Goal: Transaction & Acquisition: Purchase product/service

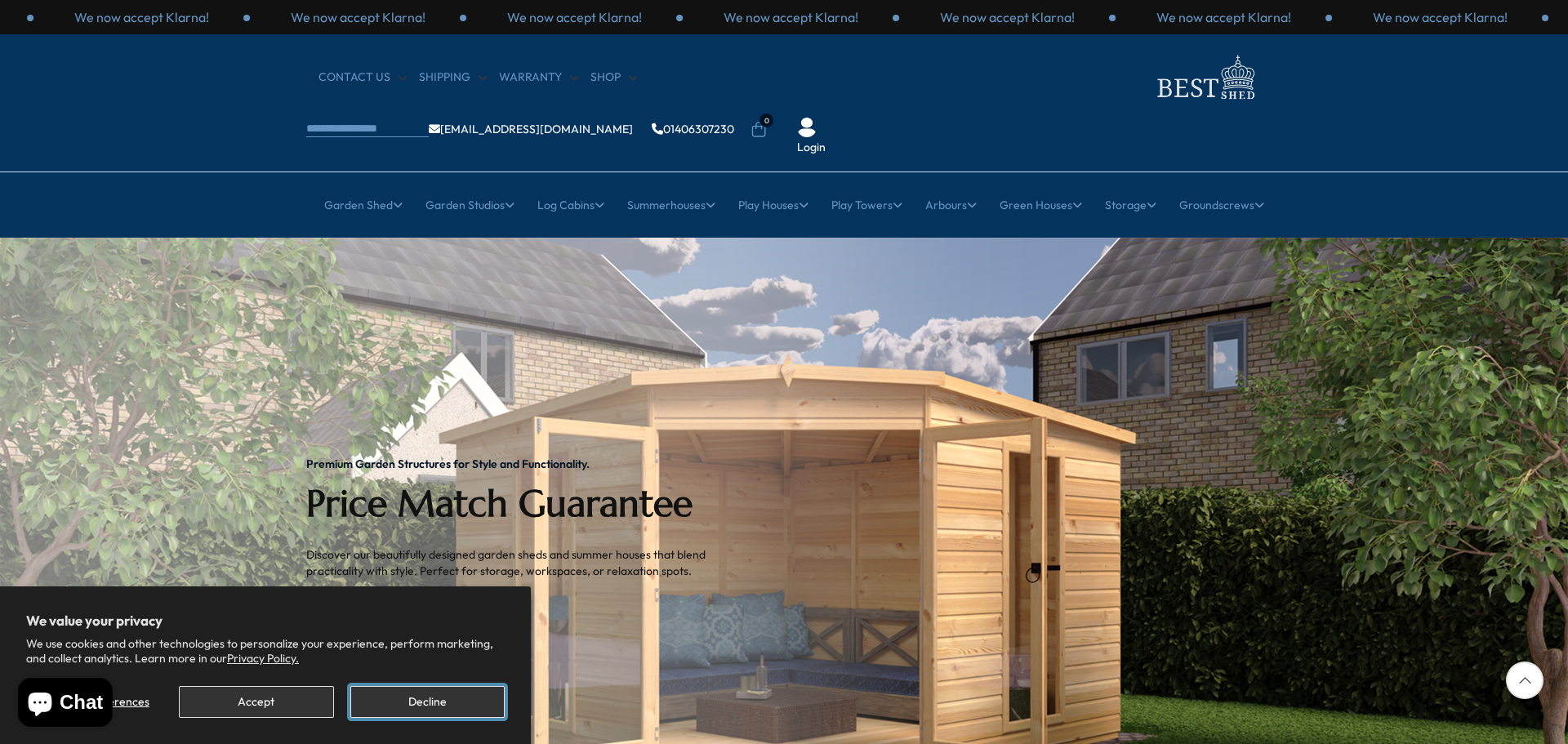
click at [440, 704] on button "Decline" at bounding box center [427, 702] width 155 height 32
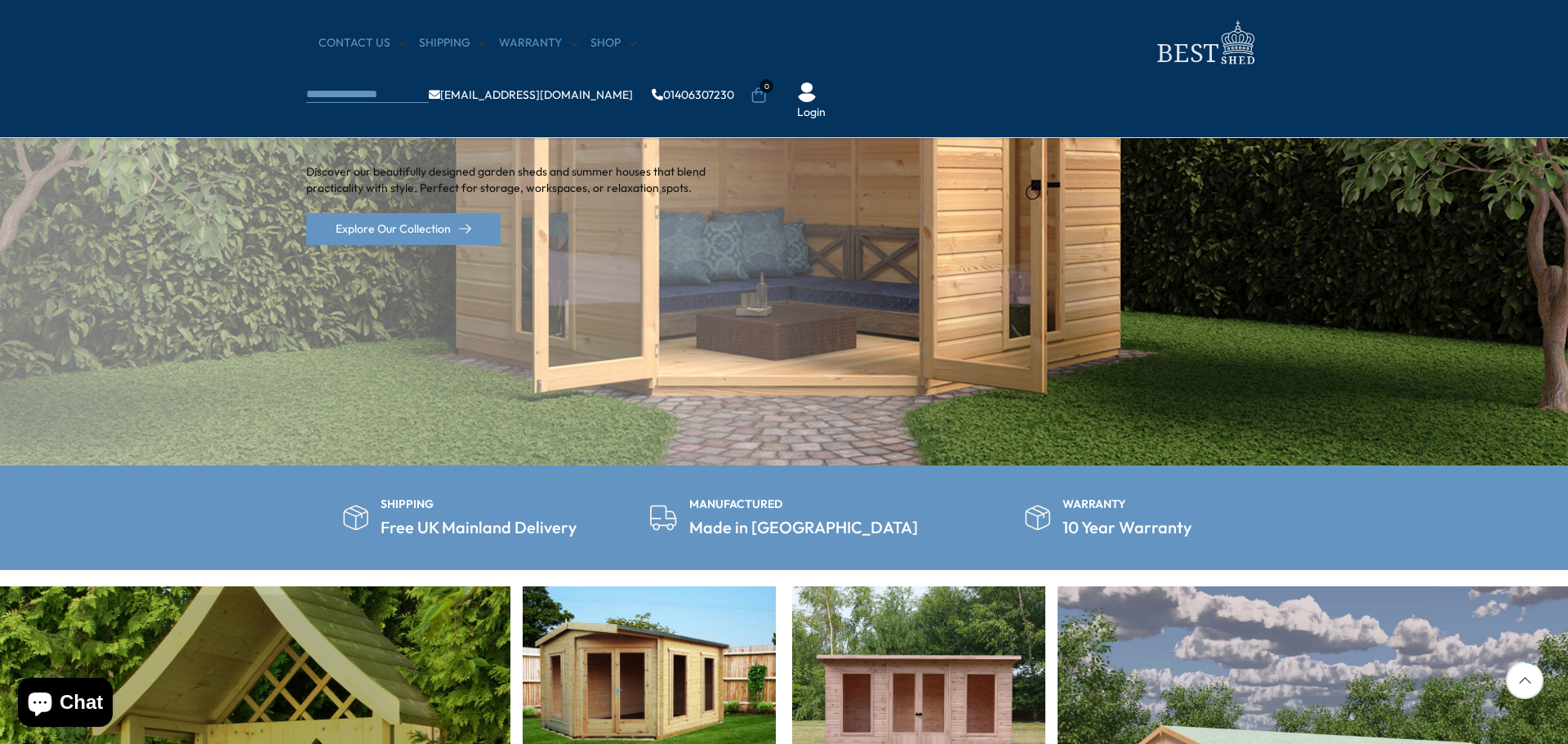
scroll to position [653, 0]
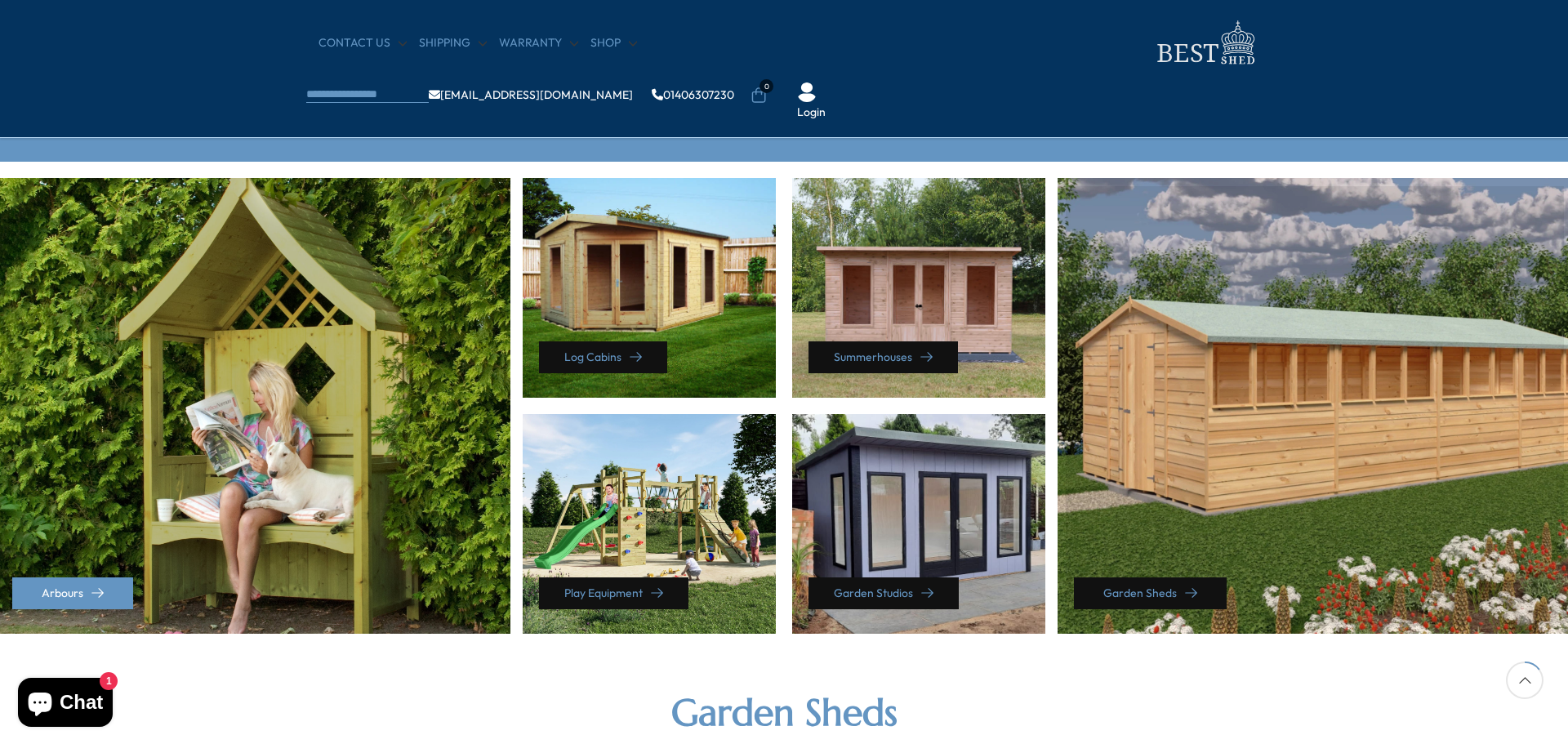
click at [1162, 596] on link "Garden Sheds" at bounding box center [1150, 593] width 153 height 32
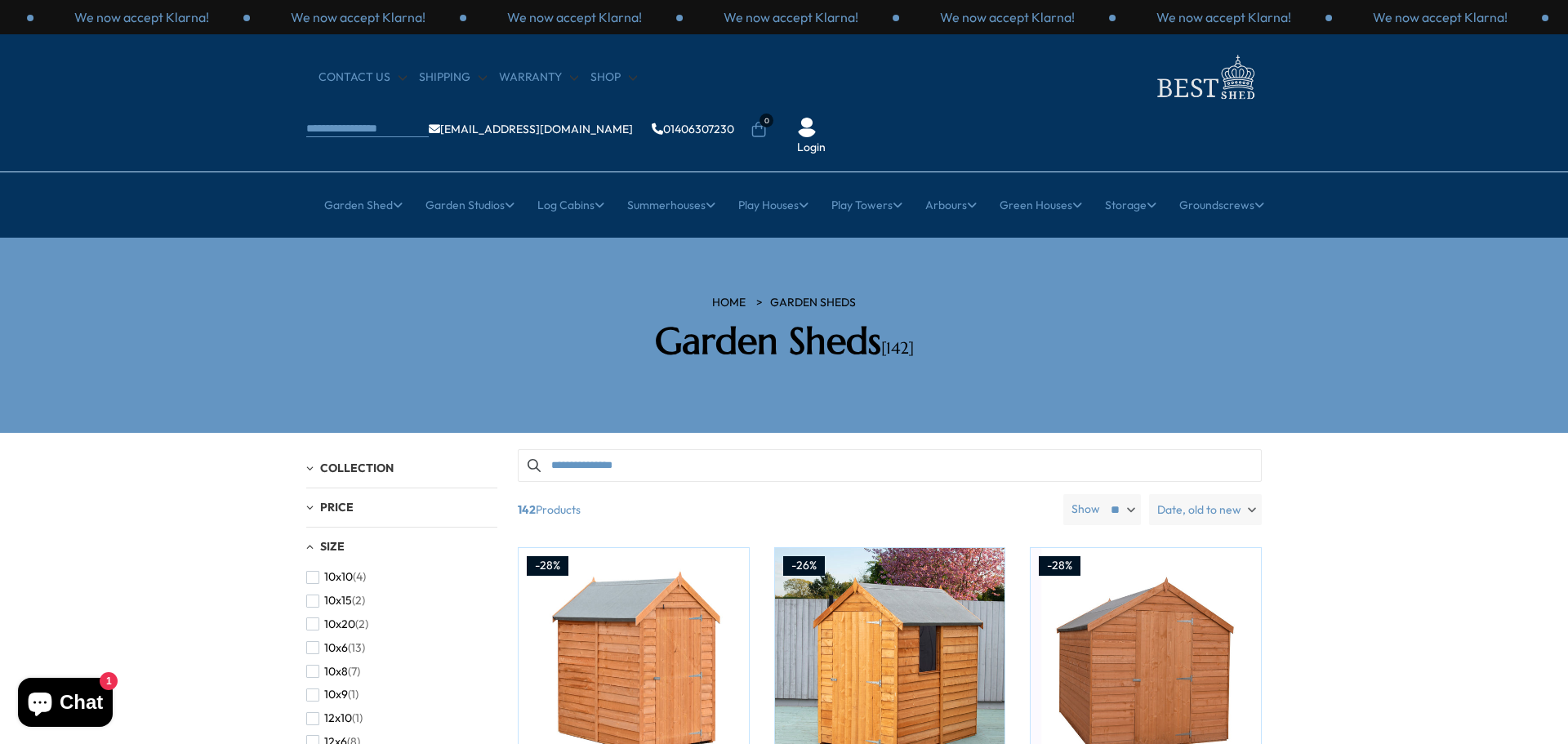
scroll to position [245, 0]
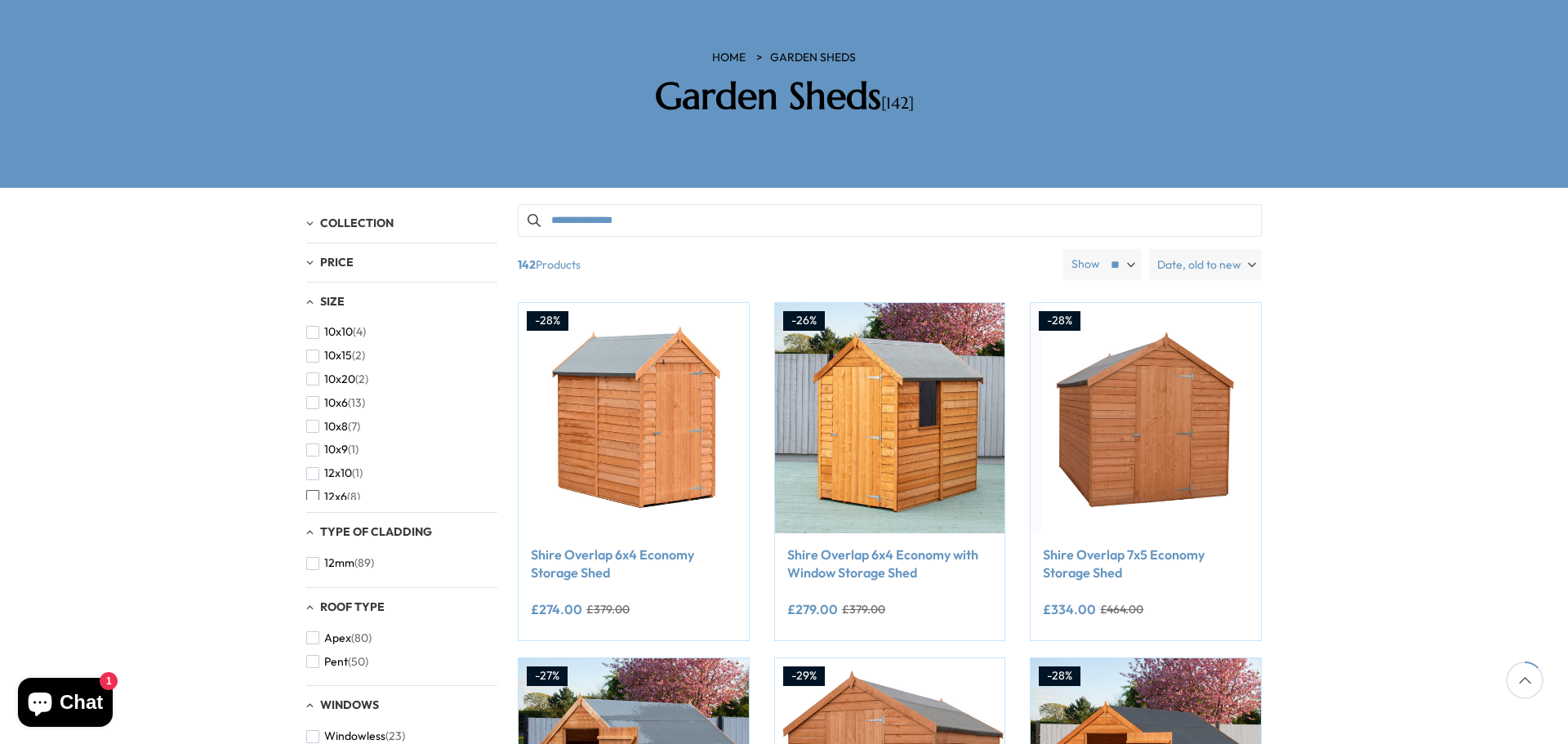
click at [311, 490] on span "button" at bounding box center [313, 496] width 13 height 13
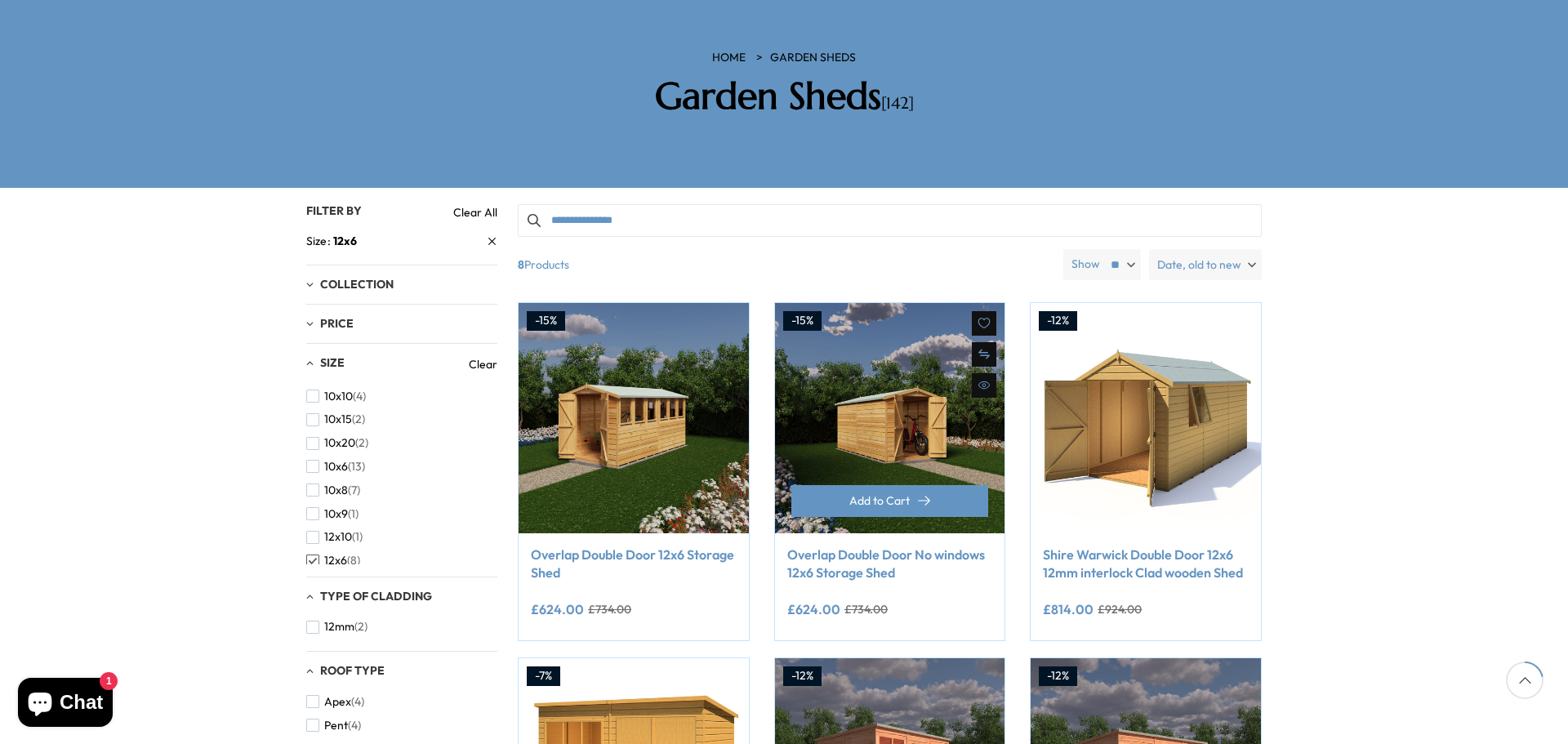
scroll to position [408, 0]
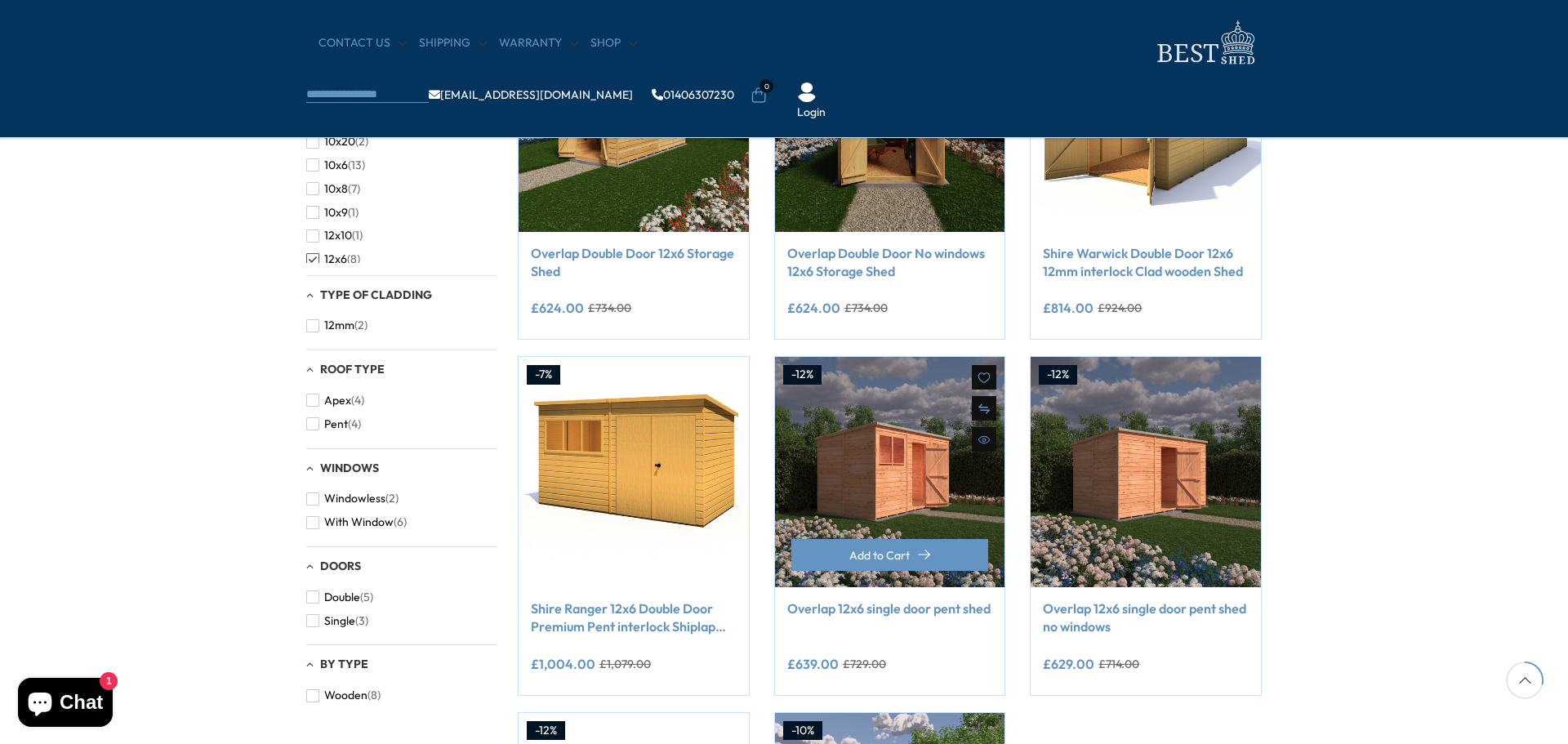
click at [907, 610] on link "Overlap 12x6 single door pent shed" at bounding box center [890, 609] width 206 height 18
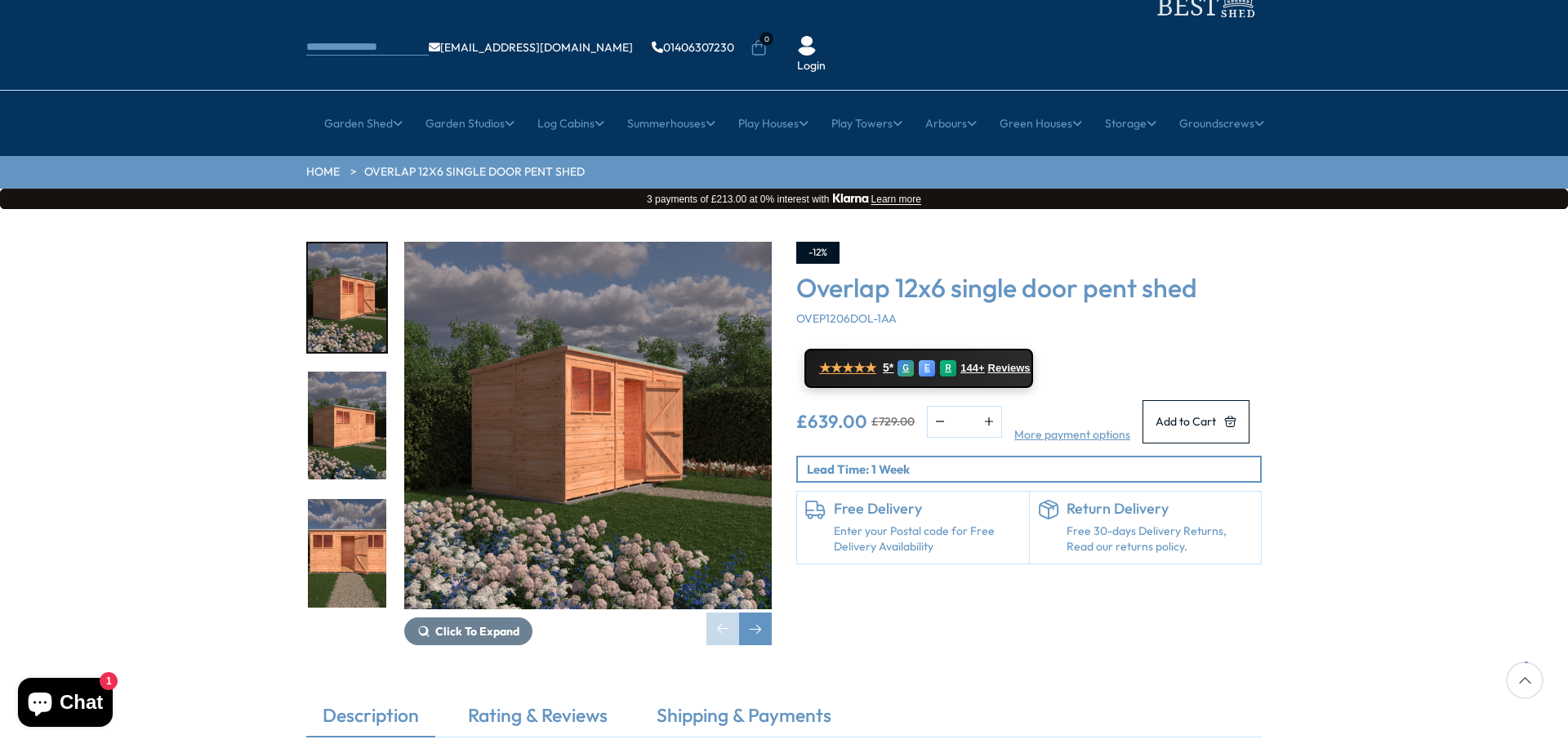
scroll to position [163, 0]
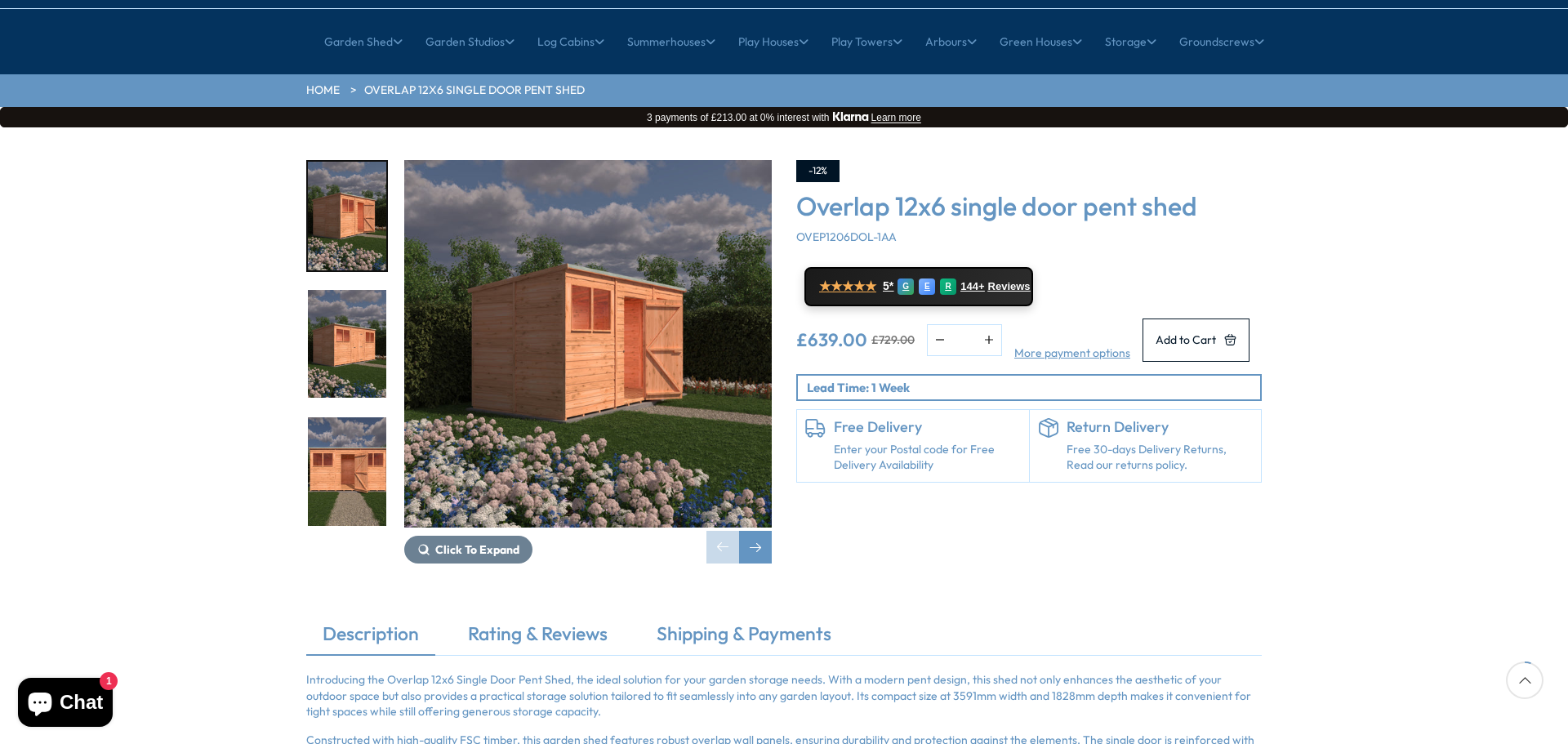
click at [347, 290] on img "2 / 13" at bounding box center [347, 344] width 79 height 109
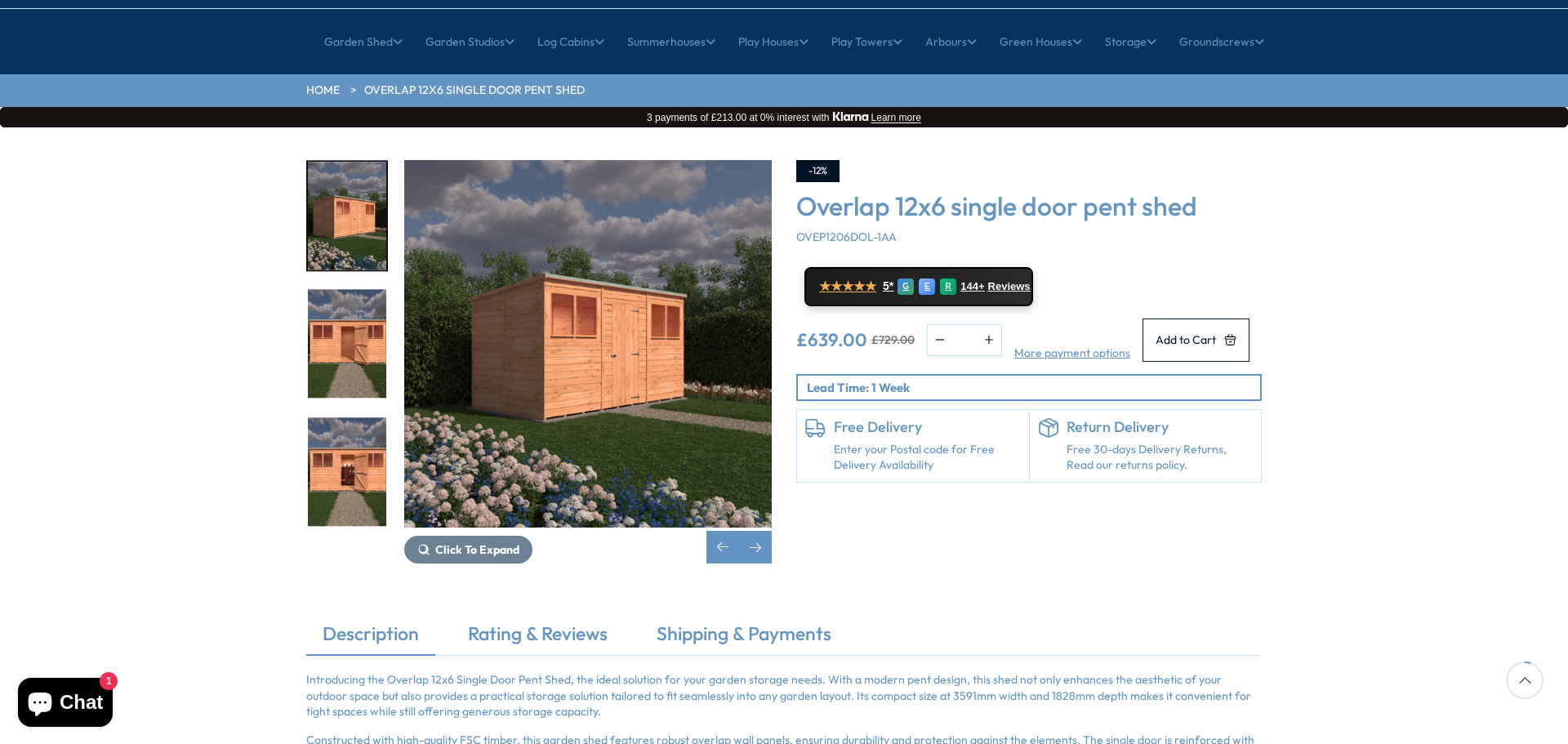
click at [351, 316] on img "3 / 13" at bounding box center [347, 344] width 79 height 109
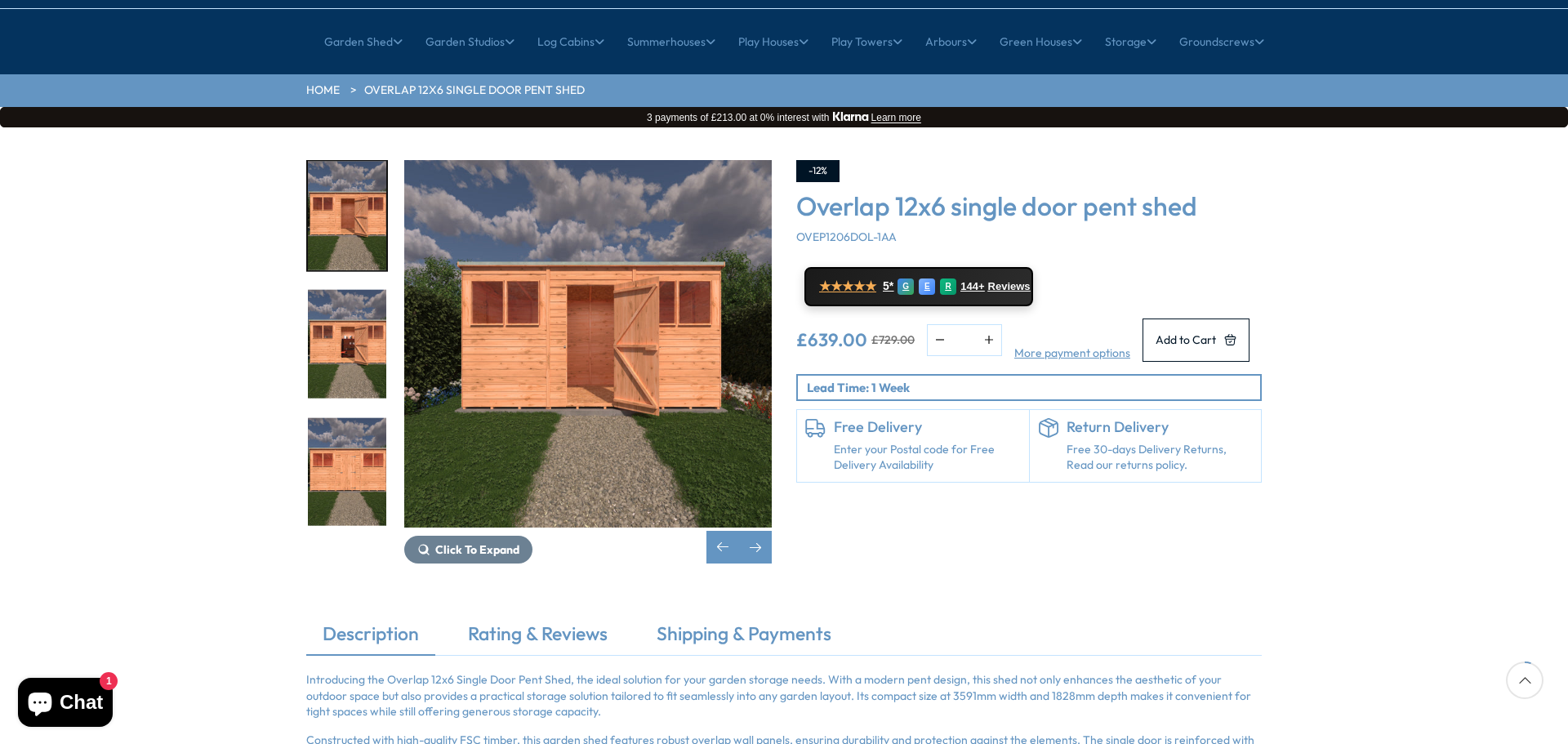
click at [344, 417] on img "5 / 13" at bounding box center [347, 471] width 79 height 109
click at [345, 297] on img "4 / 13" at bounding box center [347, 344] width 79 height 109
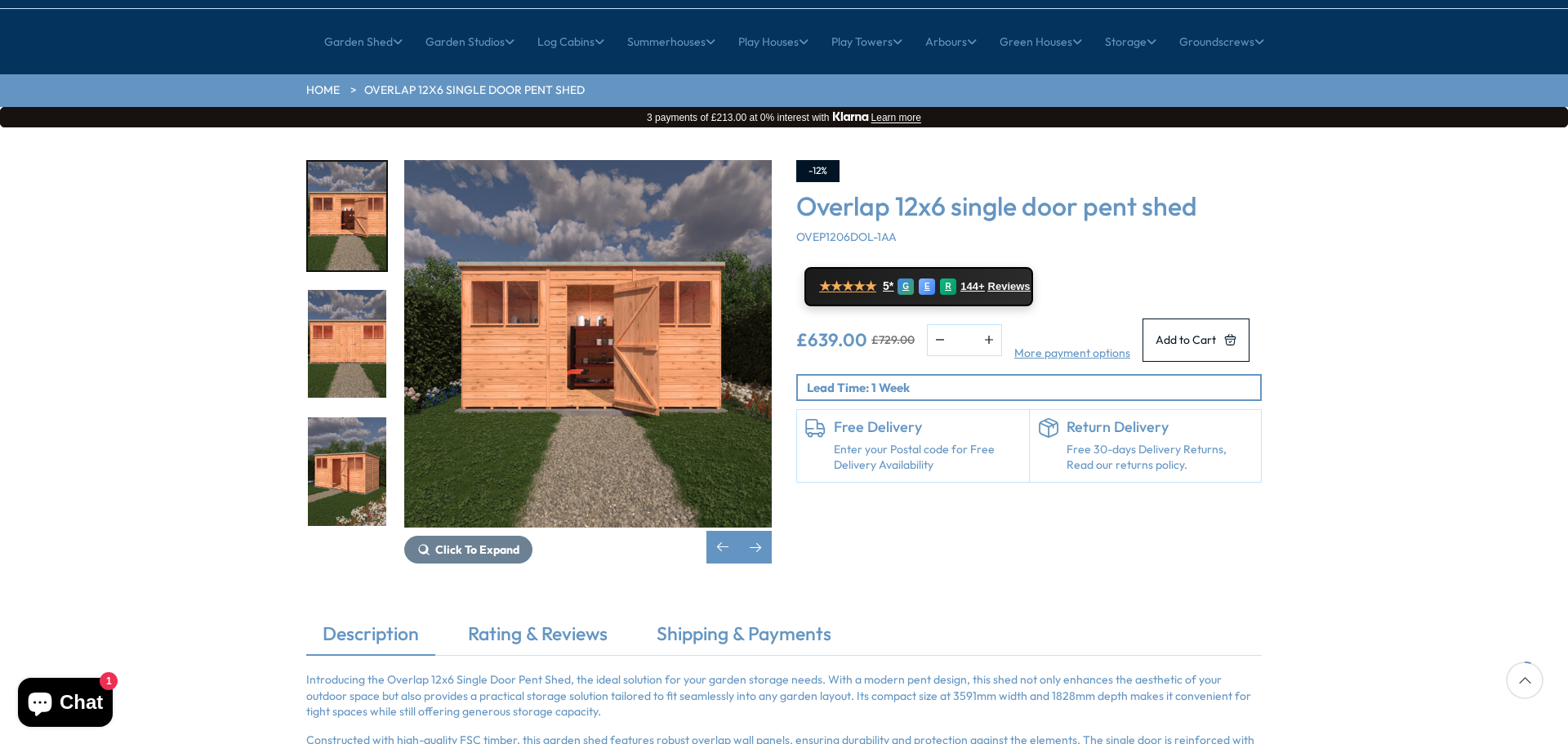
scroll to position [245, 0]
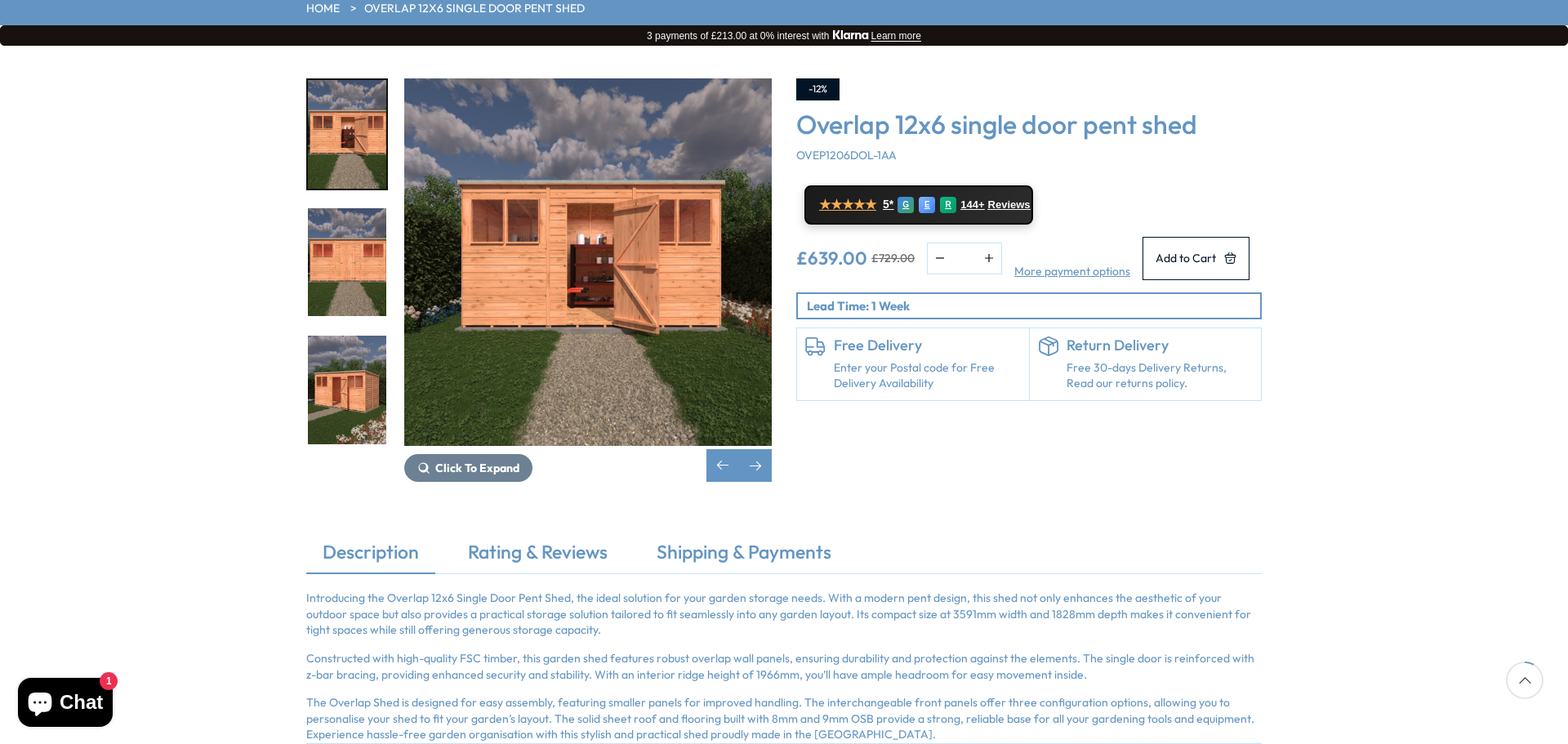
click at [351, 348] on img "6 / 13" at bounding box center [347, 390] width 79 height 109
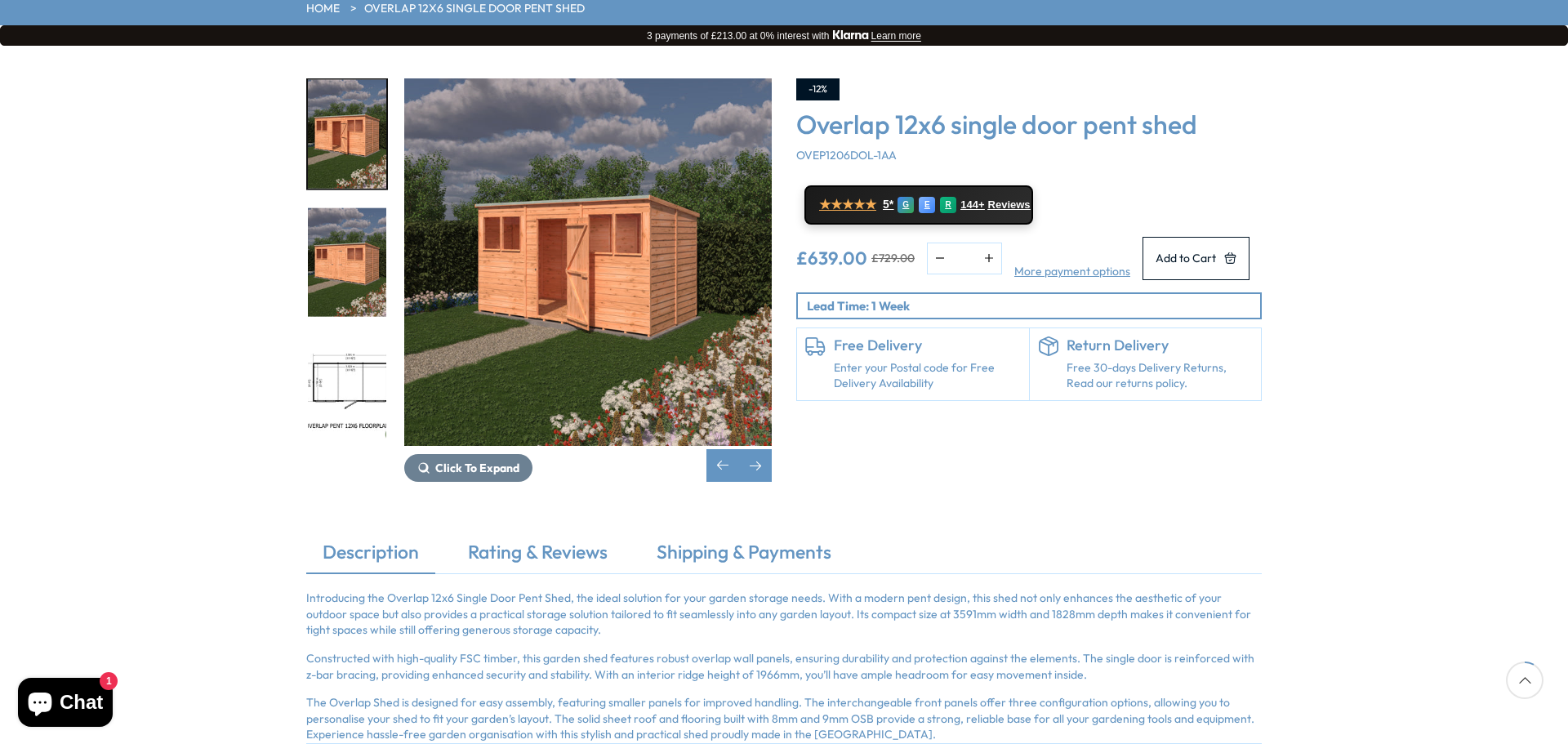
click at [357, 345] on img "8 / 13" at bounding box center [347, 390] width 79 height 109
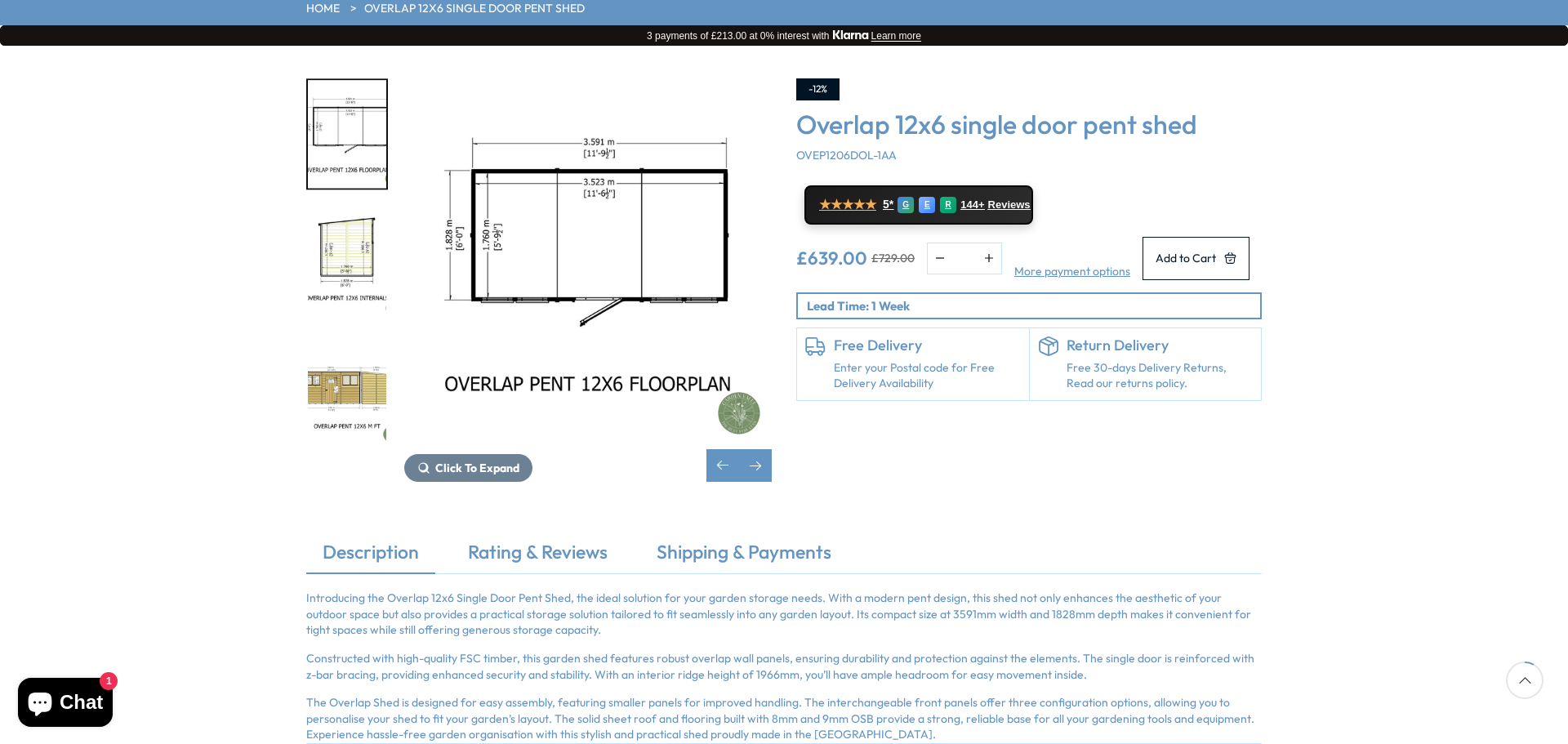
click at [589, 178] on img "8 / 13" at bounding box center [589, 263] width 368 height 368
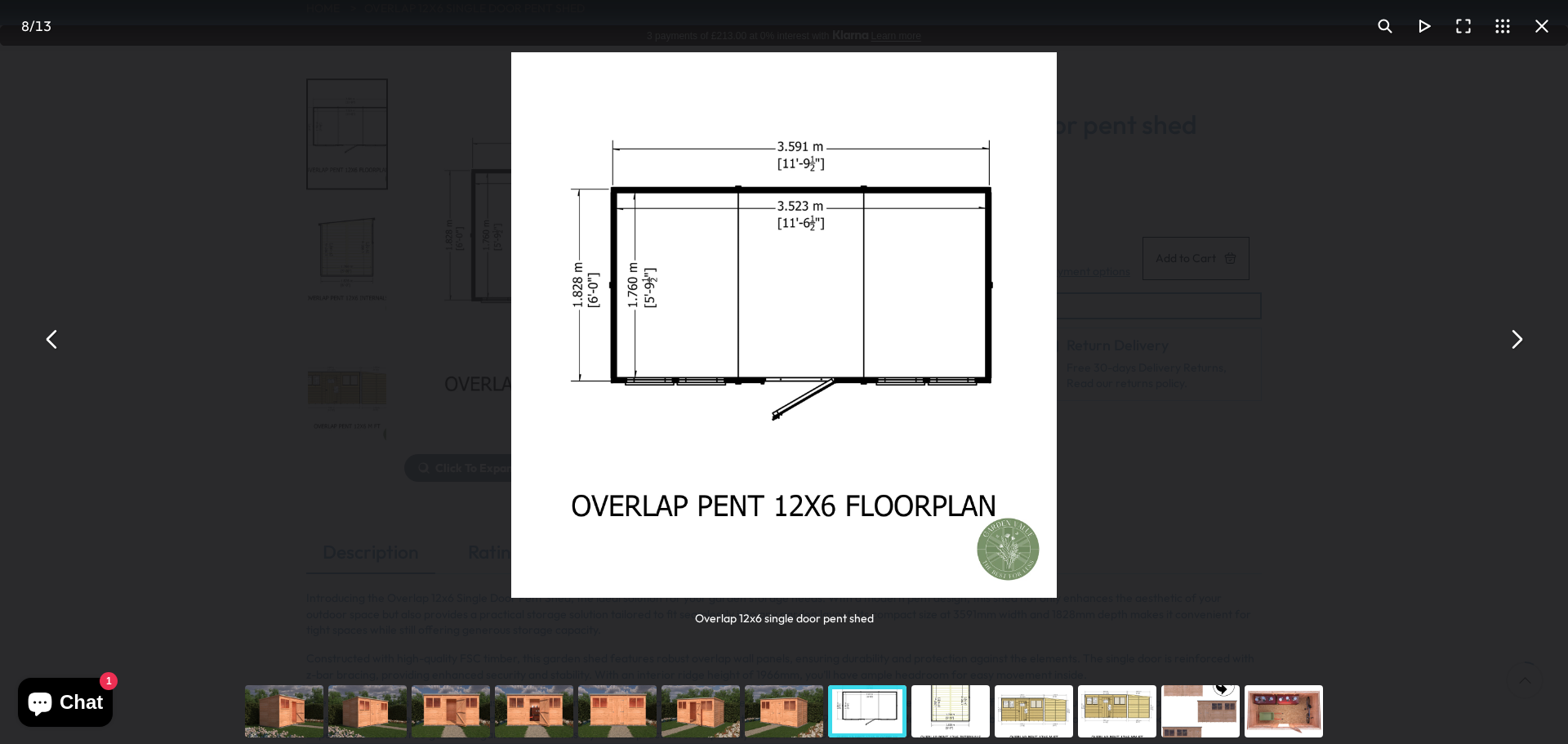
click at [1519, 349] on button "You can close this modal content with the ESC key" at bounding box center [1516, 340] width 39 height 39
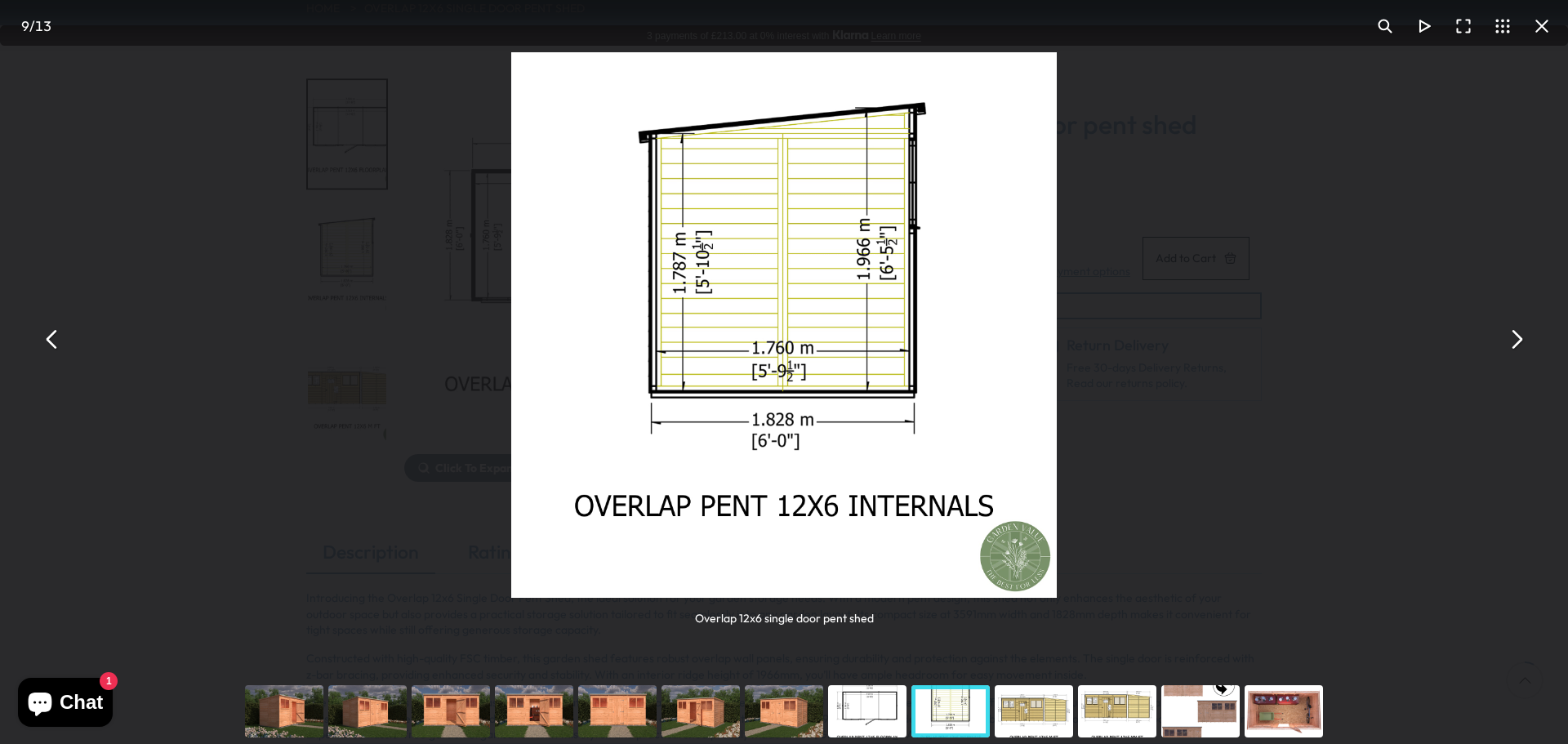
click at [1517, 346] on button "You can close this modal content with the ESC key" at bounding box center [1516, 340] width 39 height 39
